Goal: Entertainment & Leisure: Consume media (video, audio)

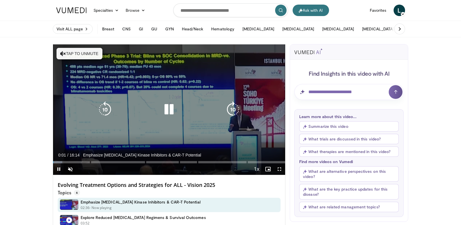
click at [88, 53] on button "Tap to unmute" at bounding box center [80, 53] width 46 height 11
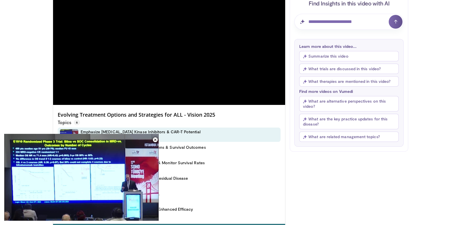
scroll to position [86, 0]
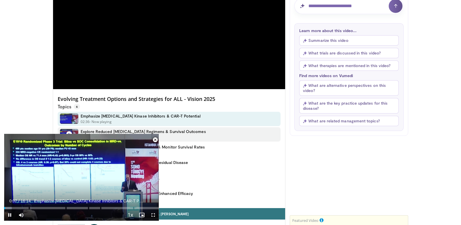
click at [154, 140] on span "Video Player" at bounding box center [154, 139] width 11 height 11
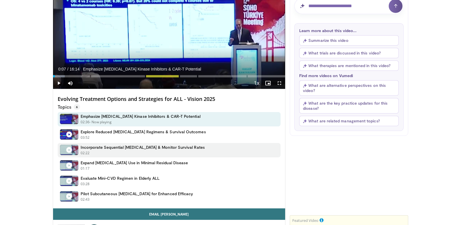
click at [158, 147] on h4 "Incorporate Sequential [MEDICAL_DATA] & Monitor Survival Rates" at bounding box center [143, 147] width 124 height 5
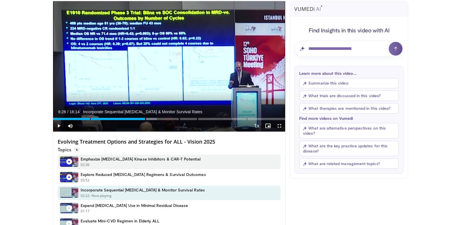
scroll to position [29, 0]
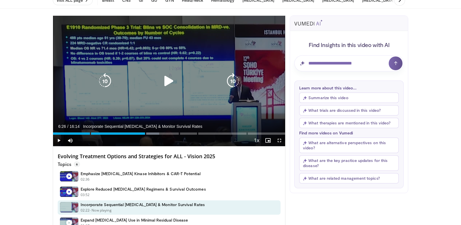
click at [166, 78] on icon "Video Player" at bounding box center [169, 81] width 16 height 16
